Goal: Find specific page/section

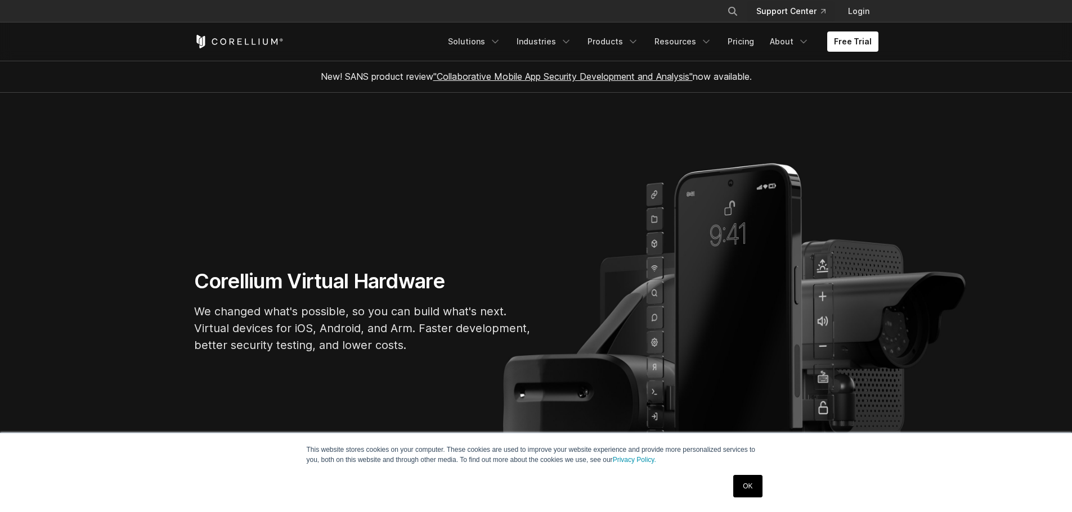
click at [799, 11] on link "Support Center" at bounding box center [790, 11] width 87 height 20
click at [793, 12] on link "Support Center" at bounding box center [790, 11] width 87 height 20
click at [864, 13] on link "Login" at bounding box center [858, 11] width 39 height 20
